Goal: Transaction & Acquisition: Purchase product/service

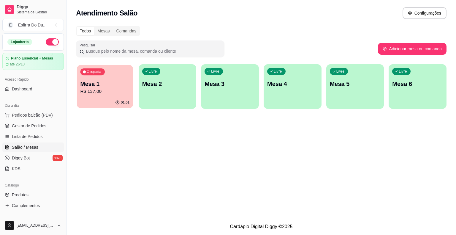
click at [95, 99] on div "01:01" at bounding box center [105, 102] width 56 height 11
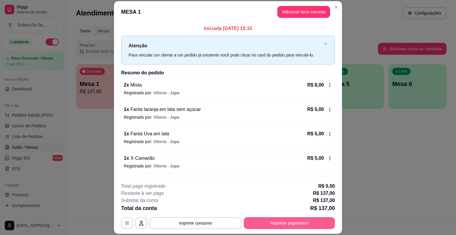
click at [255, 218] on button "Registrar pagamento" at bounding box center [289, 223] width 91 height 12
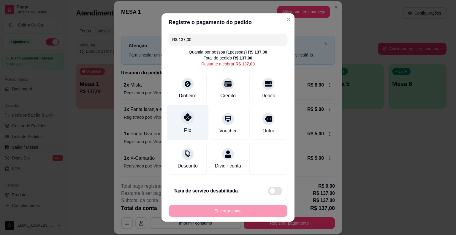
click at [190, 132] on div "Pix" at bounding box center [188, 122] width 42 height 35
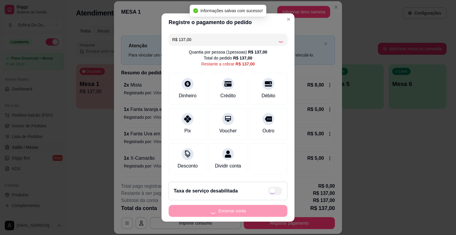
type input "R$ 0,00"
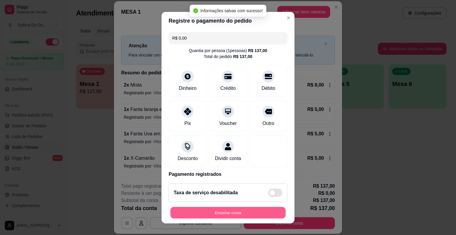
click at [196, 212] on button "Encerrar conta" at bounding box center [227, 212] width 115 height 12
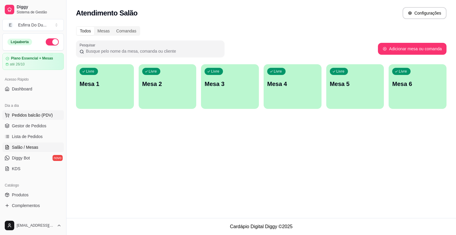
click at [35, 114] on span "Pedidos balcão (PDV)" at bounding box center [32, 115] width 41 height 6
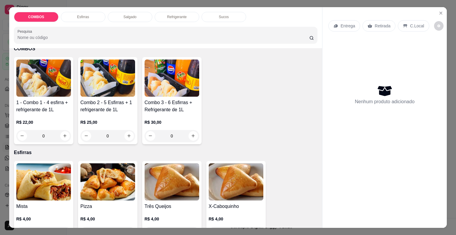
scroll to position [59, 0]
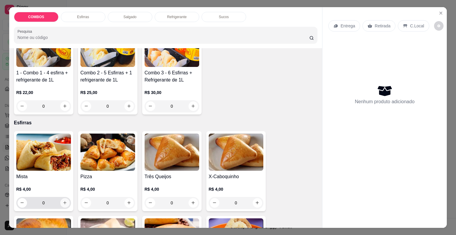
click at [63, 202] on icon "increase-product-quantity" at bounding box center [65, 202] width 4 height 4
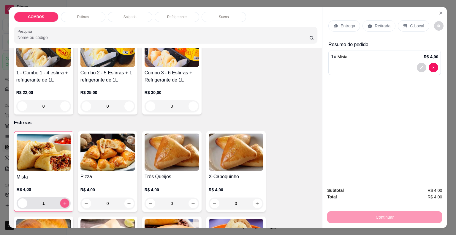
click at [62, 202] on icon "increase-product-quantity" at bounding box center [64, 202] width 4 height 4
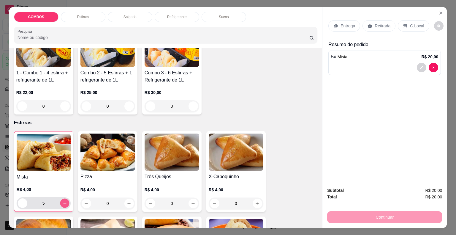
type input "6"
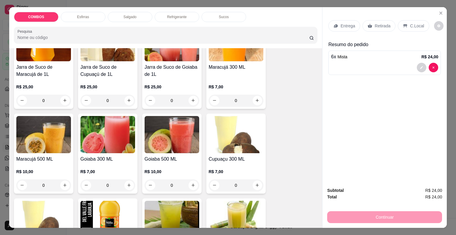
scroll to position [1538, 0]
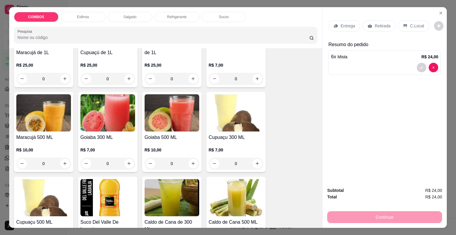
click at [52, 110] on img at bounding box center [43, 112] width 55 height 37
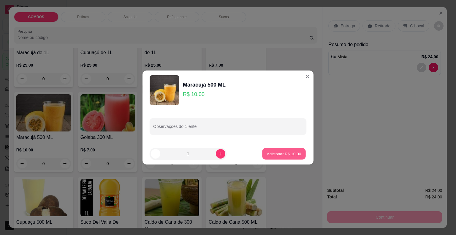
click at [286, 154] on p "Adicionar R$ 10,00" at bounding box center [284, 154] width 34 height 6
type input "1"
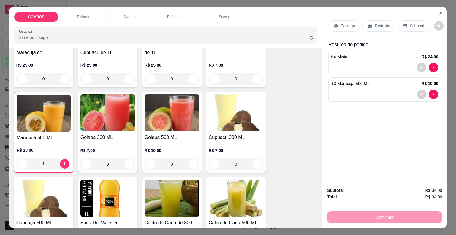
click at [375, 26] on p "Retirada" at bounding box center [383, 26] width 16 height 6
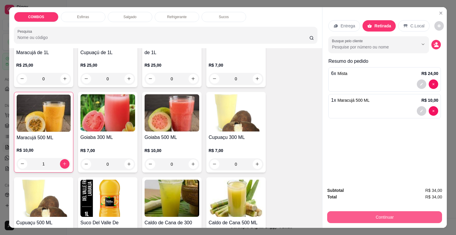
click at [354, 217] on button "Continuar" at bounding box center [384, 217] width 115 height 12
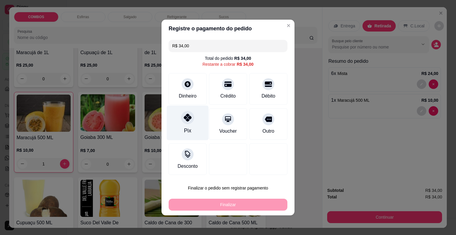
click at [179, 119] on div "Pix" at bounding box center [188, 122] width 42 height 35
type input "R$ 0,00"
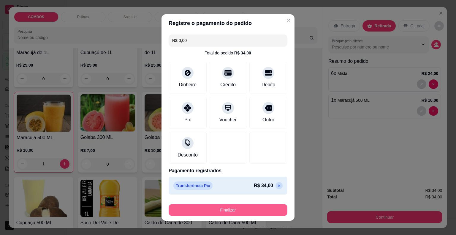
click at [193, 205] on button "Finalizar" at bounding box center [228, 210] width 119 height 12
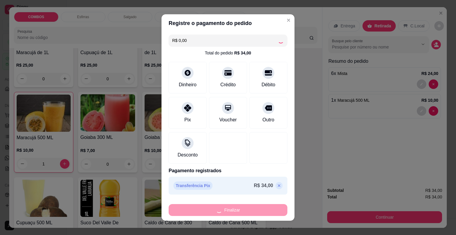
type input "0"
type input "-R$ 34,00"
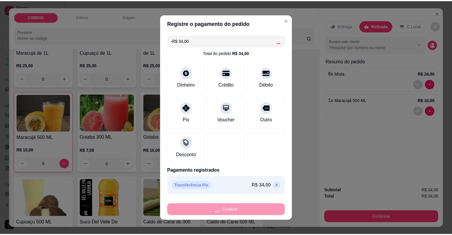
scroll to position [1538, 0]
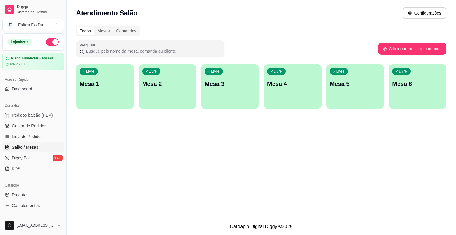
drag, startPoint x: 193, startPoint y: 205, endPoint x: 69, endPoint y: 205, distance: 124.4
drag, startPoint x: 69, startPoint y: 205, endPoint x: 330, endPoint y: 157, distance: 266.0
click at [330, 157] on div "Atendimento Salão Configurações Todos Mesas Comandas Pesquisar Adicionar mesa o…" at bounding box center [260, 109] width 389 height 218
click at [40, 137] on span "Lista de Pedidos" at bounding box center [27, 136] width 31 height 6
